Goal: Information Seeking & Learning: Learn about a topic

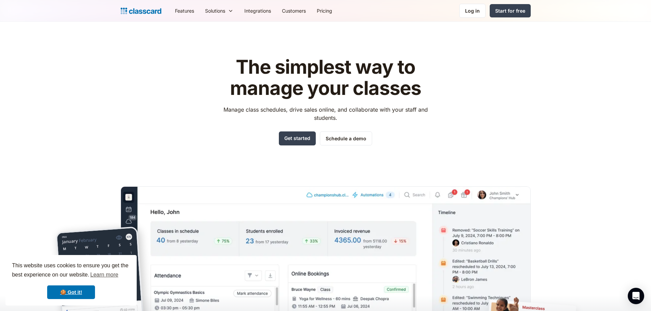
click at [76, 82] on header "The simplest way to manage your classes Manage class schedules, drive sales onl…" at bounding box center [325, 195] width 651 height 346
click at [331, 13] on link "Pricing" at bounding box center [324, 10] width 26 height 15
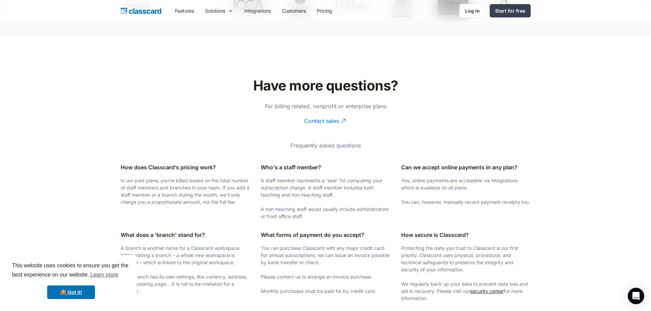
scroll to position [1026, 0]
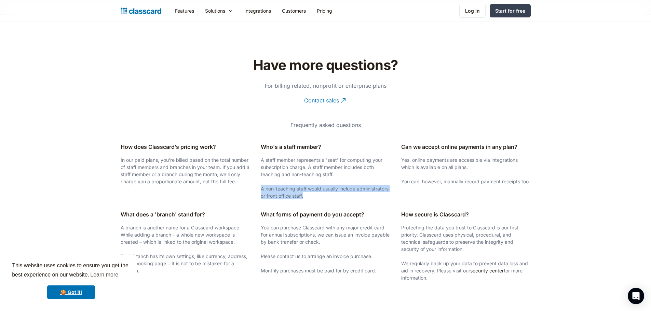
drag, startPoint x: 351, startPoint y: 196, endPoint x: 258, endPoint y: 191, distance: 93.8
click at [258, 191] on div "How does Classcard’s pricing work? In our paid plans, you're billed based on th…" at bounding box center [326, 215] width 410 height 144
click at [354, 200] on div "Who's a staff member? A staff member represents a 'seat' for computing your sub…" at bounding box center [326, 174] width 130 height 62
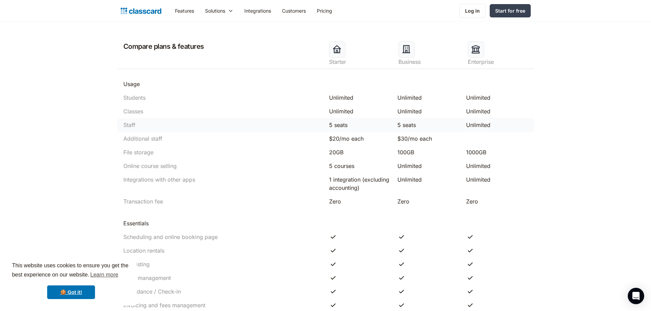
scroll to position [342, 0]
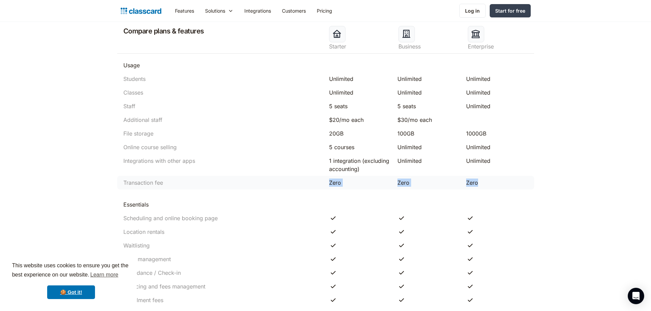
drag, startPoint x: 279, startPoint y: 182, endPoint x: 485, endPoint y: 182, distance: 206.5
click at [485, 182] on div "Transaction fee Zero Zero Zero" at bounding box center [325, 183] width 417 height 14
click at [486, 182] on div "Zero" at bounding box center [497, 183] width 62 height 8
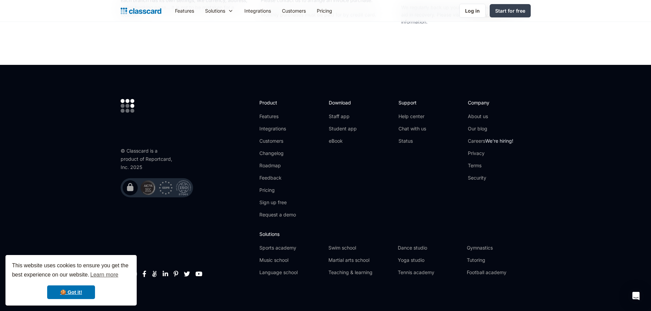
scroll to position [1286, 0]
